Goal: Information Seeking & Learning: Learn about a topic

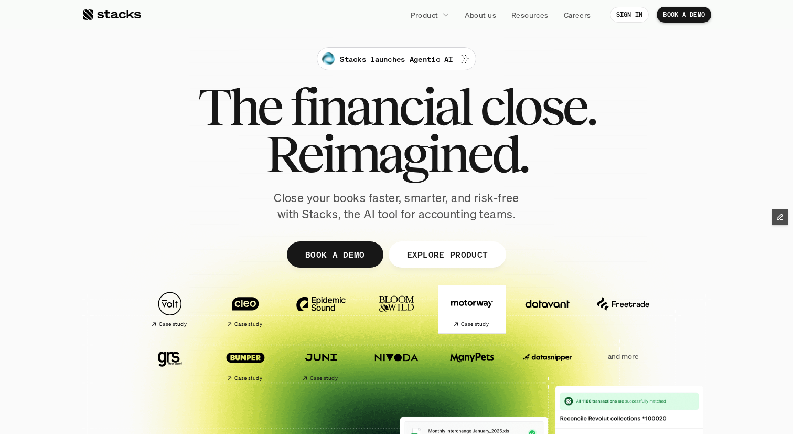
click at [475, 309] on img at bounding box center [472, 303] width 59 height 41
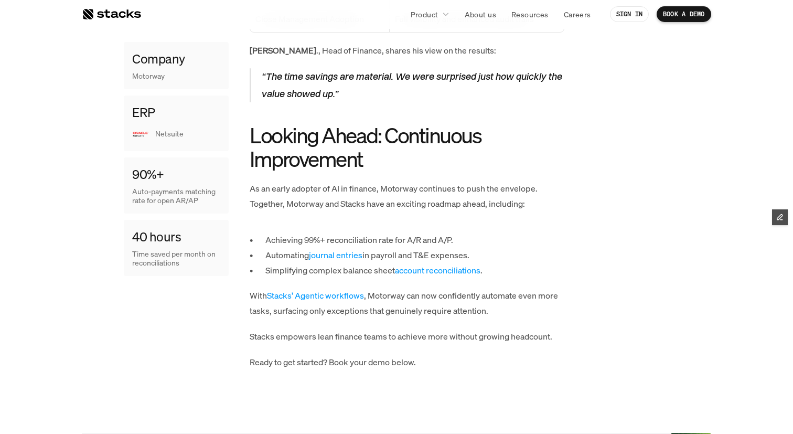
scroll to position [1296, 0]
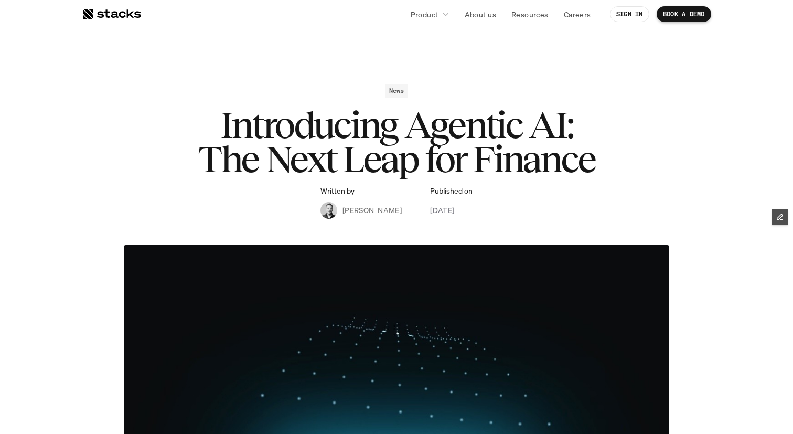
click at [125, 11] on div at bounding box center [111, 14] width 59 height 13
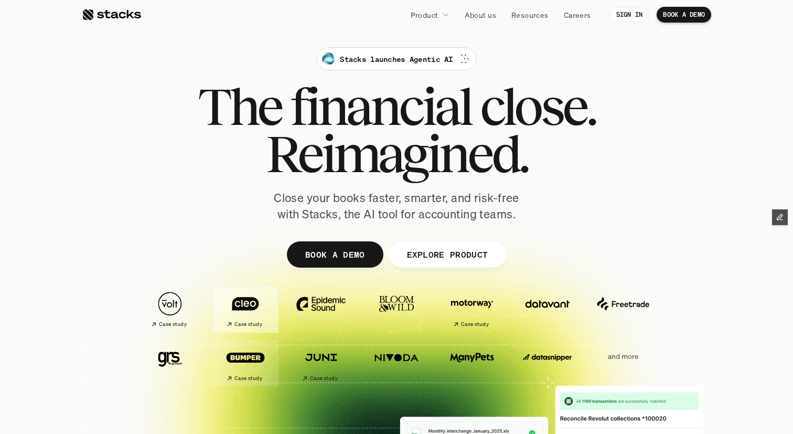
click at [248, 313] on img at bounding box center [245, 303] width 59 height 41
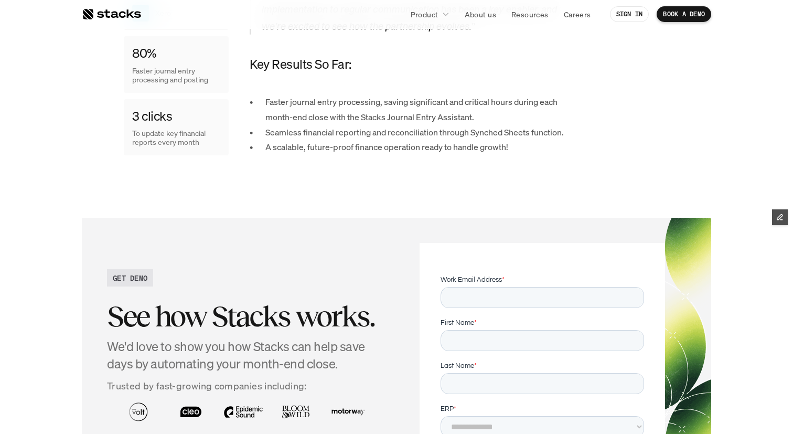
scroll to position [1122, 0]
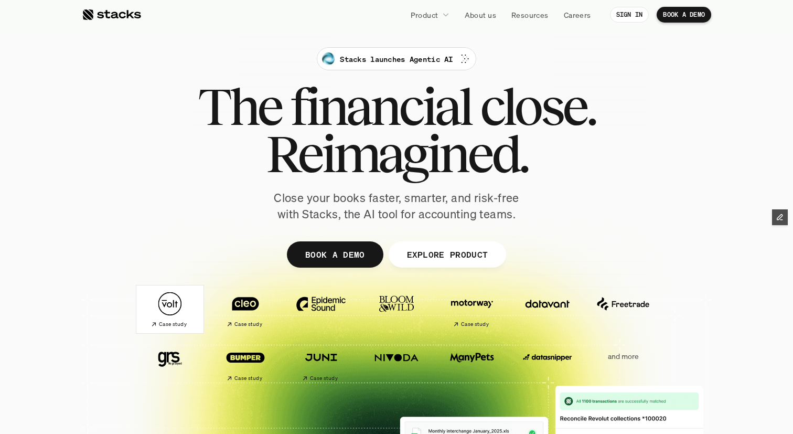
click at [179, 312] on img at bounding box center [170, 303] width 59 height 41
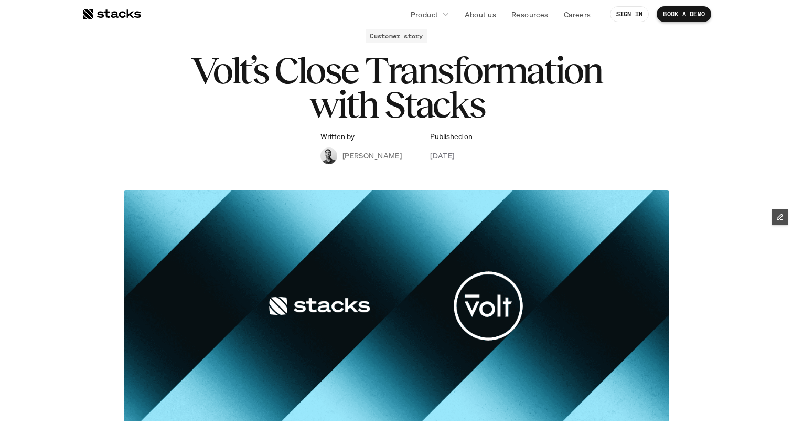
scroll to position [30, 0]
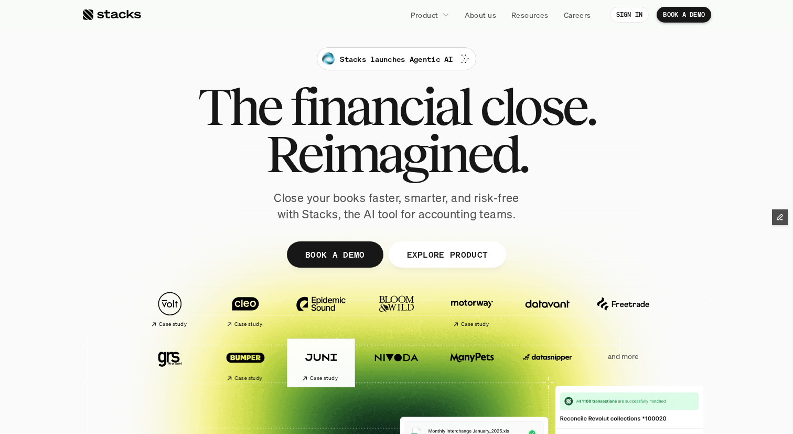
click at [325, 364] on img at bounding box center [321, 357] width 59 height 41
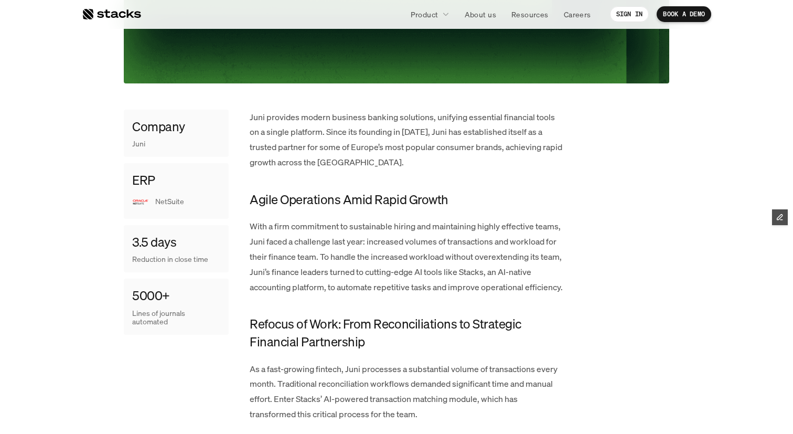
scroll to position [427, 0]
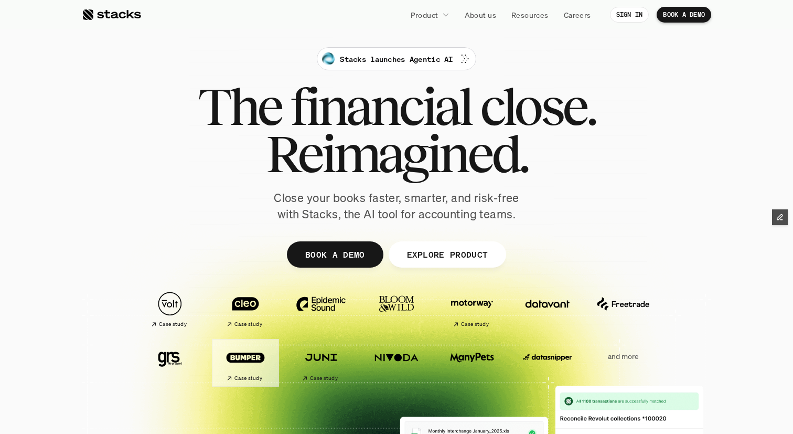
click at [255, 362] on img at bounding box center [245, 357] width 59 height 41
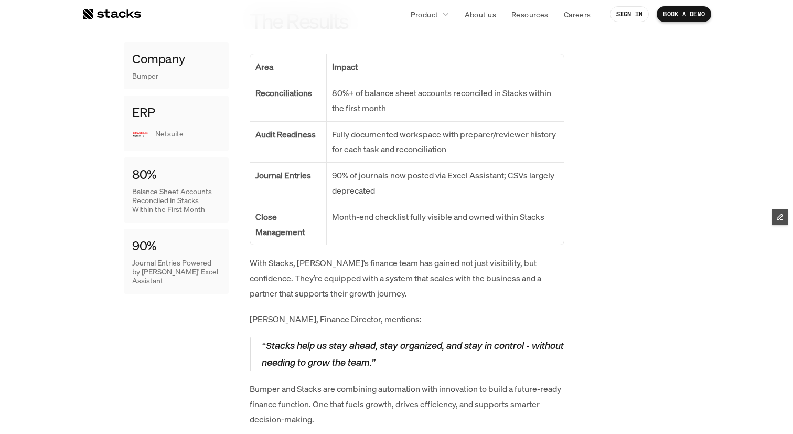
scroll to position [1560, 0]
